Goal: Navigation & Orientation: Find specific page/section

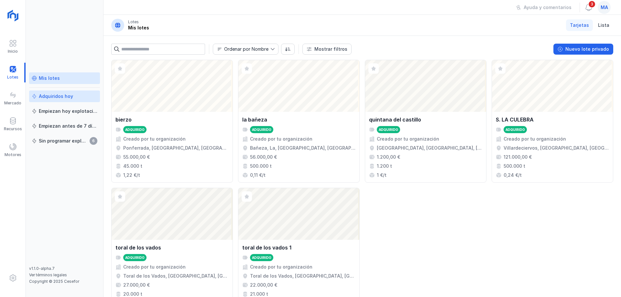
click at [49, 96] on div "Adquiridos hoy" at bounding box center [56, 96] width 34 height 6
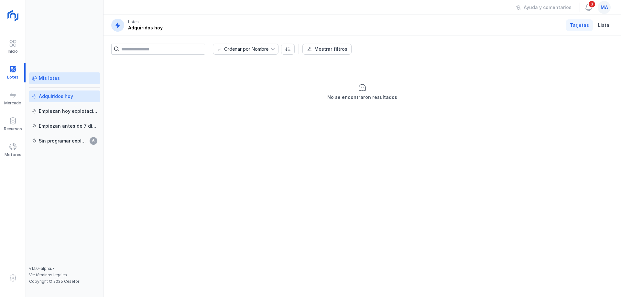
click at [48, 77] on div "Mis lotes" at bounding box center [49, 78] width 21 height 6
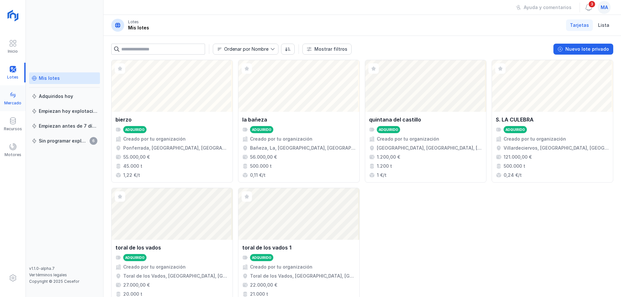
click at [11, 102] on div "Mercado" at bounding box center [12, 103] width 17 height 5
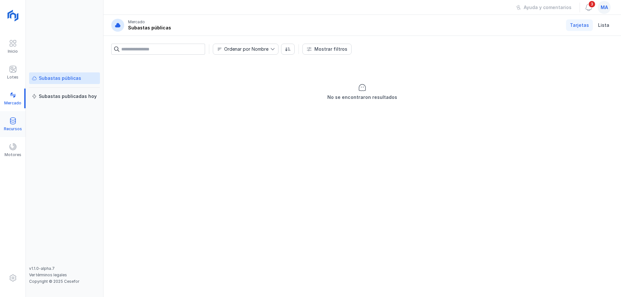
click at [13, 124] on span at bounding box center [13, 121] width 8 height 8
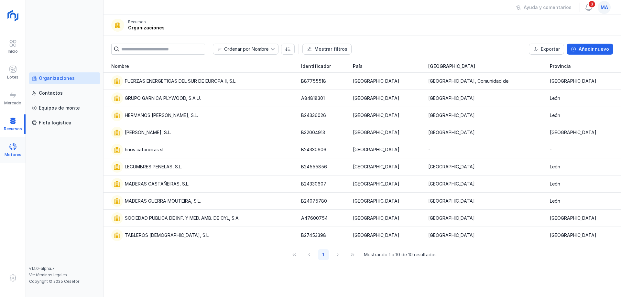
click at [13, 151] on div at bounding box center [13, 147] width 8 height 9
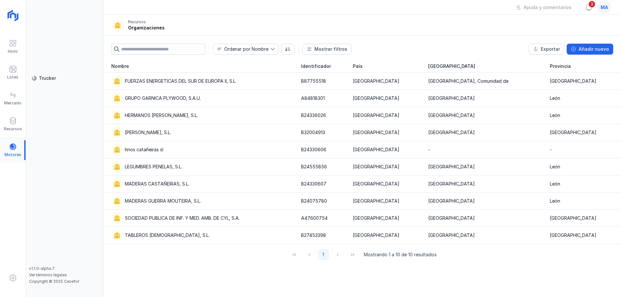
click at [13, 151] on div "Motores" at bounding box center [13, 150] width 26 height 20
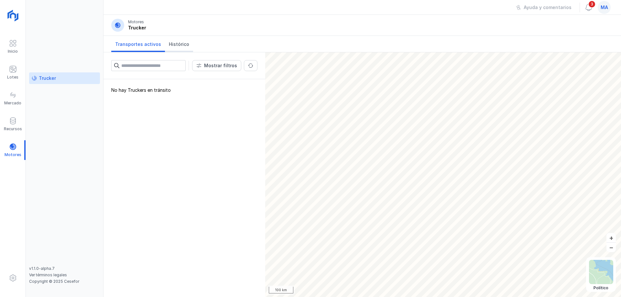
click at [180, 44] on span "Histórico" at bounding box center [179, 44] width 20 height 6
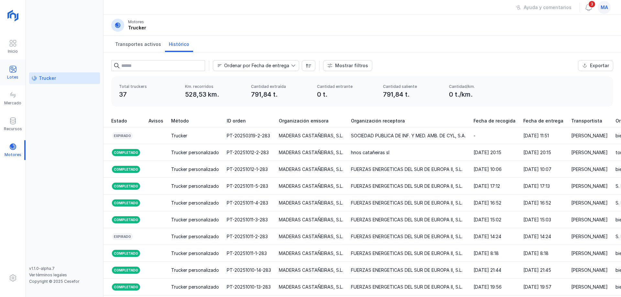
click at [13, 75] on div "Lotes" at bounding box center [12, 77] width 11 height 5
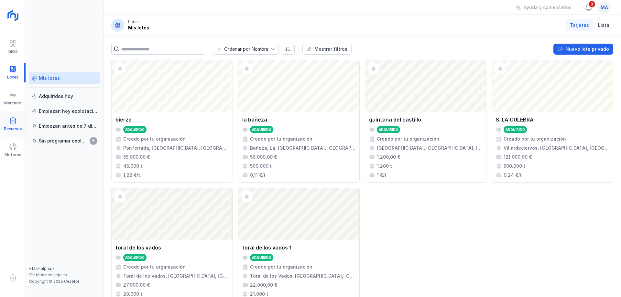
click at [12, 124] on span at bounding box center [13, 121] width 8 height 8
